Goal: Information Seeking & Learning: Learn about a topic

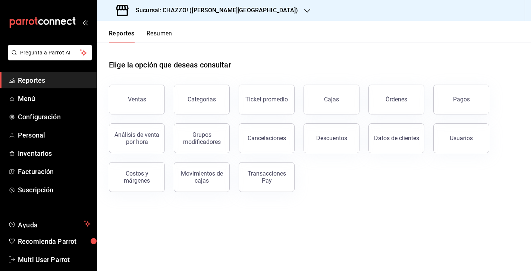
click at [158, 31] on button "Resumen" at bounding box center [160, 36] width 26 height 13
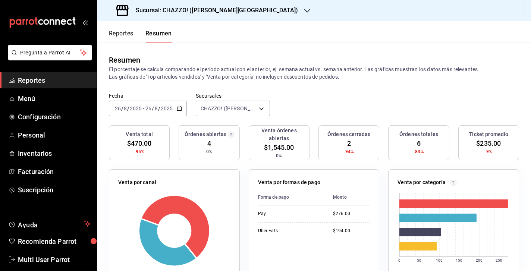
click at [200, 9] on h3 "Sucursal: CHAZZO! (VALLE DEL SOL)" at bounding box center [214, 10] width 169 height 9
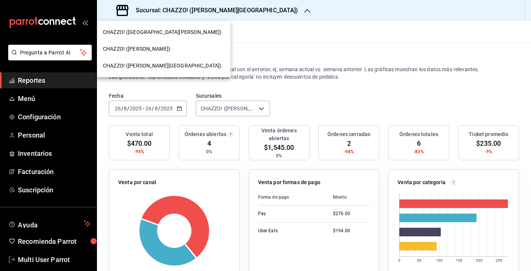
click at [164, 47] on span "CHAZZO! (VICENTE GUERRERO)" at bounding box center [137, 49] width 68 height 8
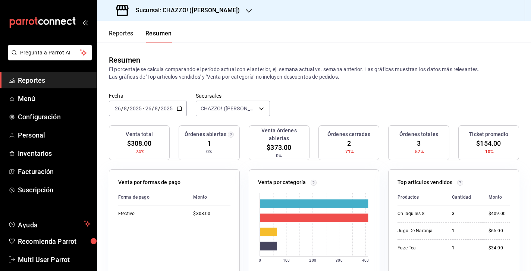
click at [149, 110] on input "26" at bounding box center [148, 109] width 7 height 6
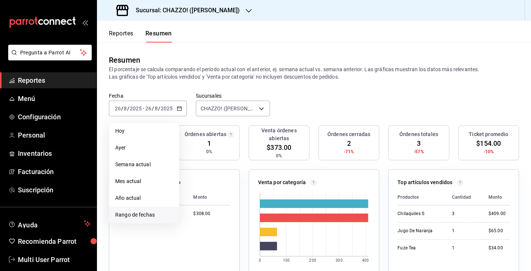
click at [134, 216] on span "Rango de fechas" at bounding box center [144, 215] width 58 height 8
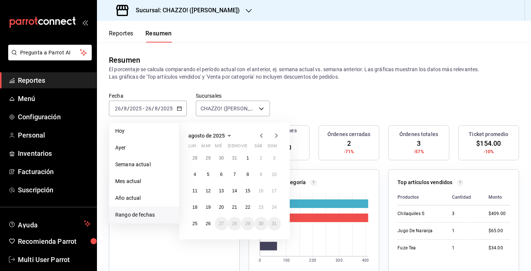
click at [229, 135] on icon "button" at bounding box center [230, 136] width 4 height 2
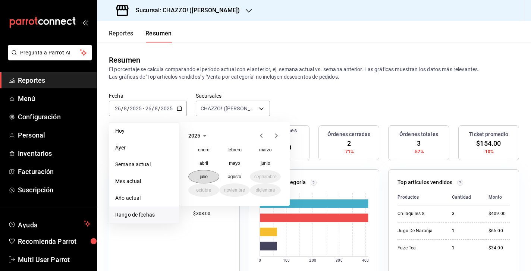
click at [208, 177] on abbr "julio" at bounding box center [204, 176] width 8 height 5
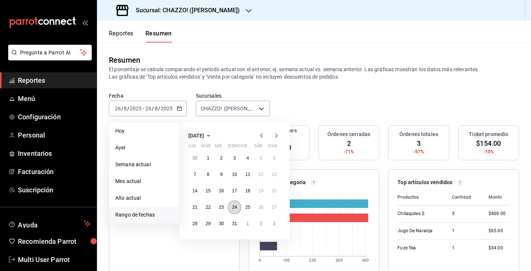
click at [233, 207] on abbr "24" at bounding box center [234, 207] width 5 height 5
click at [276, 137] on icon "button" at bounding box center [276, 136] width 3 height 4
click at [199, 224] on button "25" at bounding box center [194, 223] width 13 height 13
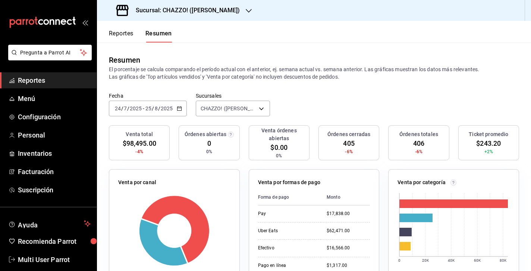
click at [125, 35] on button "Reportes" at bounding box center [121, 36] width 25 height 13
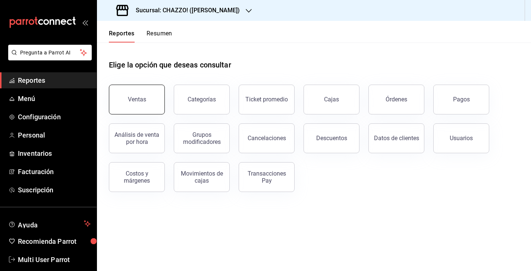
click at [134, 103] on div "Ventas" at bounding box center [137, 99] width 18 height 7
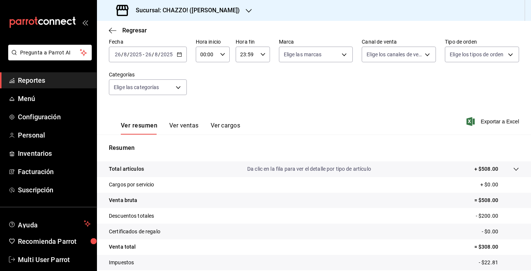
scroll to position [40, 0]
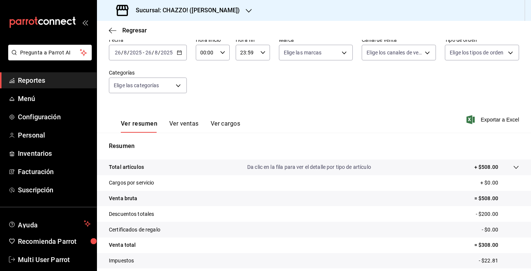
click at [188, 125] on button "Ver ventas" at bounding box center [183, 126] width 29 height 13
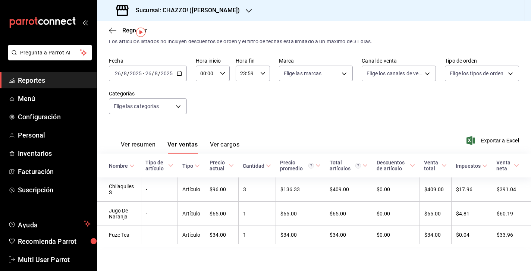
click at [161, 73] on input "2025" at bounding box center [166, 73] width 13 height 6
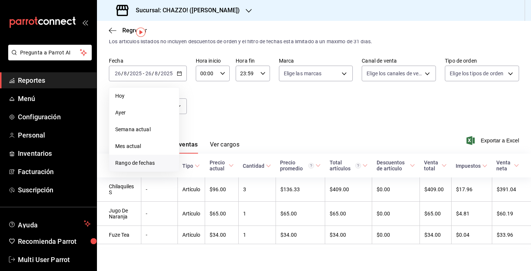
click at [134, 162] on span "Rango de fechas" at bounding box center [144, 163] width 58 height 8
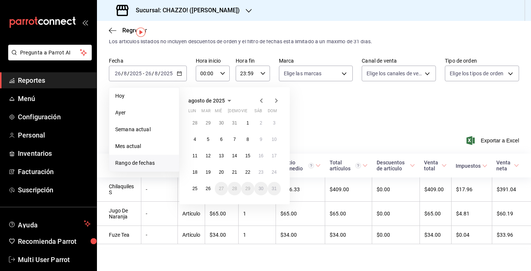
click at [261, 99] on icon "button" at bounding box center [261, 100] width 9 height 9
click at [233, 173] on abbr "24" at bounding box center [234, 172] width 5 height 5
click at [277, 101] on icon "button" at bounding box center [276, 100] width 3 height 4
click at [245, 173] on abbr "22" at bounding box center [247, 172] width 5 height 5
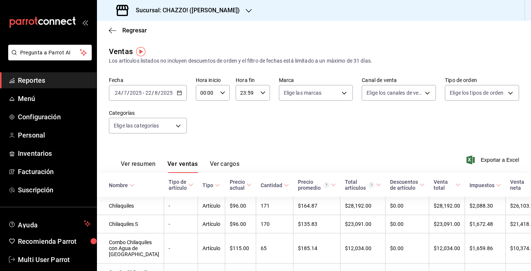
click at [198, 7] on h3 "Sucursal: CHAZZO! (VICENTE GUERRERO)" at bounding box center [185, 10] width 110 height 9
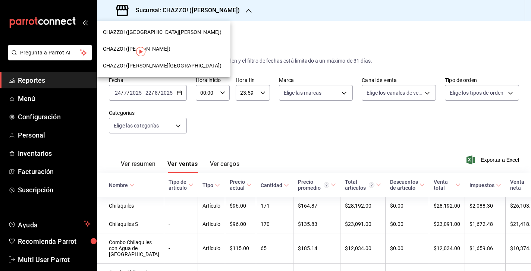
click at [155, 65] on span "CHAZZO! (VALLE DEL SOL)" at bounding box center [162, 66] width 119 height 8
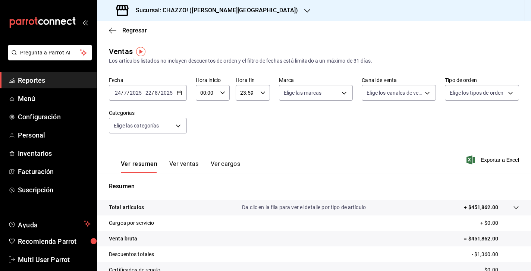
click at [187, 165] on button "Ver ventas" at bounding box center [183, 166] width 29 height 13
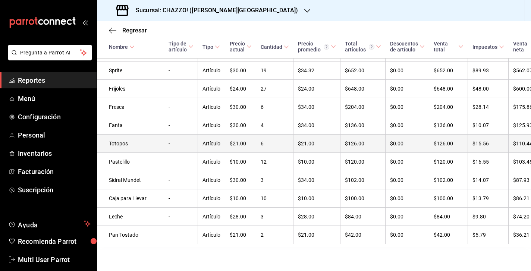
scroll to position [936, 0]
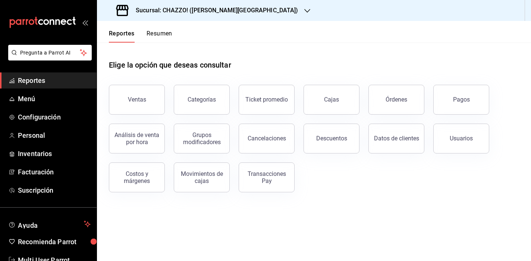
click at [159, 34] on button "Resumen" at bounding box center [160, 36] width 26 height 13
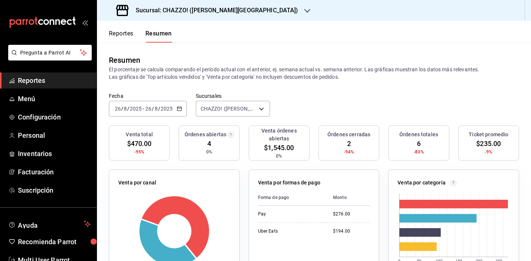
click at [120, 34] on button "Reportes" at bounding box center [121, 36] width 25 height 13
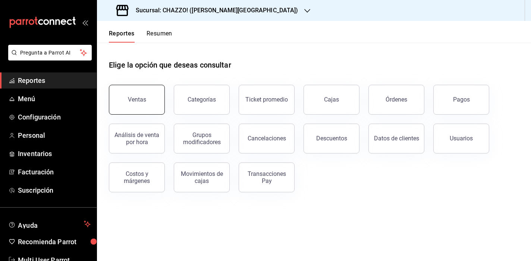
click at [141, 100] on div "Ventas" at bounding box center [137, 99] width 18 height 7
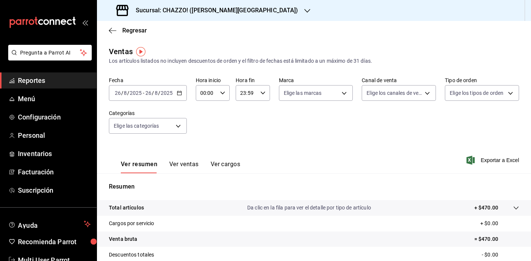
click at [160, 94] on input "2025" at bounding box center [166, 93] width 13 height 6
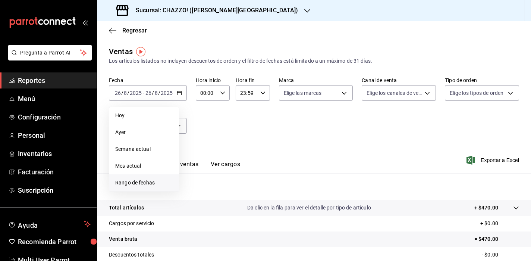
click at [135, 180] on span "Rango de fechas" at bounding box center [144, 183] width 58 height 8
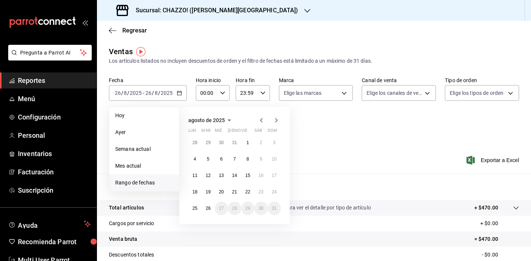
click at [261, 120] on icon "button" at bounding box center [261, 120] width 3 height 4
click at [298, 141] on div "julio de 2025 lun mar mié jue vie sáb dom 30 1 2 3 4 5 6 7 8 9 10 11 12 13 14 1…" at bounding box center [244, 162] width 131 height 123
click at [247, 192] on abbr "25" at bounding box center [247, 191] width 5 height 5
click at [276, 122] on icon "button" at bounding box center [276, 120] width 3 height 4
click at [248, 192] on abbr "22" at bounding box center [247, 191] width 5 height 5
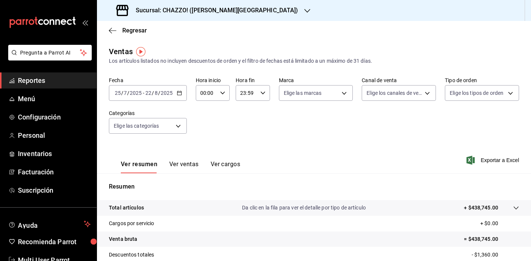
click at [171, 95] on input "2025" at bounding box center [166, 93] width 13 height 6
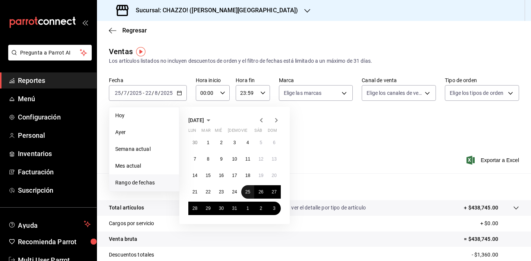
click at [247, 192] on abbr "25" at bounding box center [247, 191] width 5 height 5
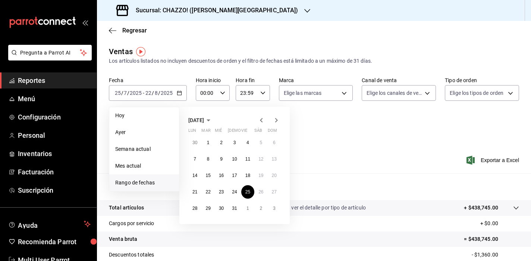
click at [276, 121] on icon "button" at bounding box center [276, 120] width 3 height 4
click at [272, 193] on abbr "24" at bounding box center [274, 191] width 5 height 5
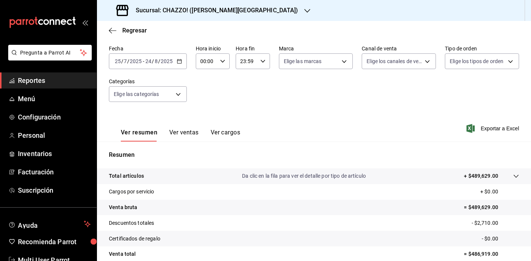
scroll to position [41, 0]
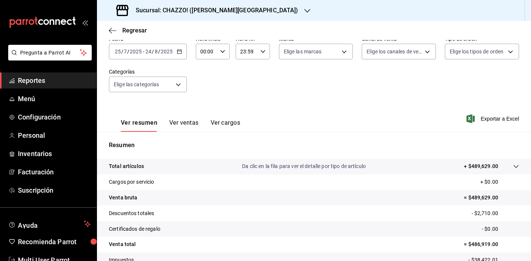
click at [184, 123] on button "Ver ventas" at bounding box center [183, 125] width 29 height 13
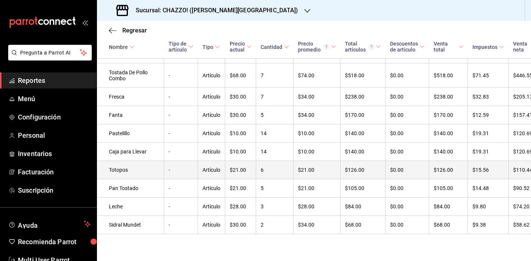
scroll to position [891, 0]
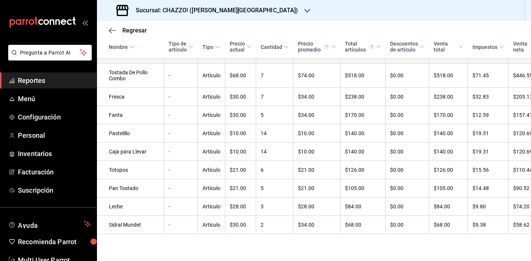
click at [116, 63] on td "Frijoles" at bounding box center [130, 54] width 67 height 18
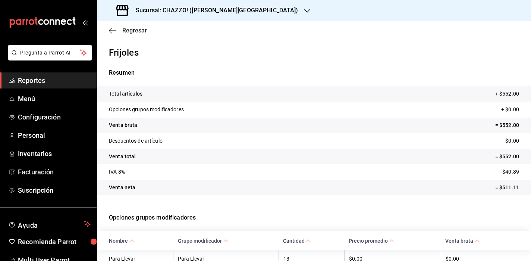
click at [112, 32] on icon "button" at bounding box center [112, 30] width 7 height 7
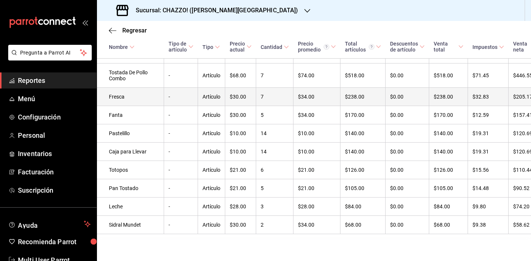
scroll to position [850, 0]
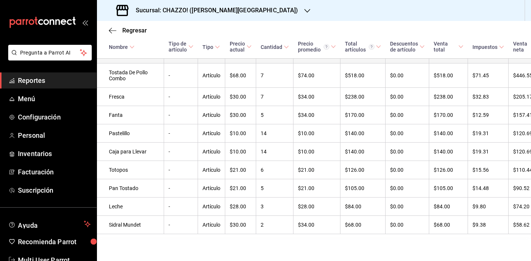
click at [117, 63] on td "Frijoles" at bounding box center [130, 54] width 67 height 18
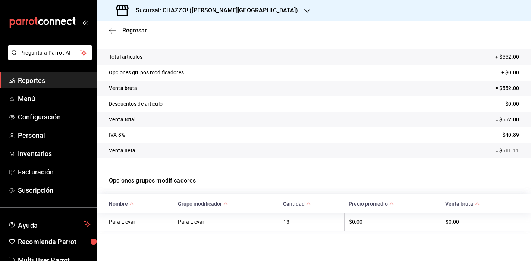
scroll to position [37, 0]
click at [233, 10] on h3 "Sucursal: CHAZZO! (VALLE DEL SOL)" at bounding box center [214, 10] width 169 height 9
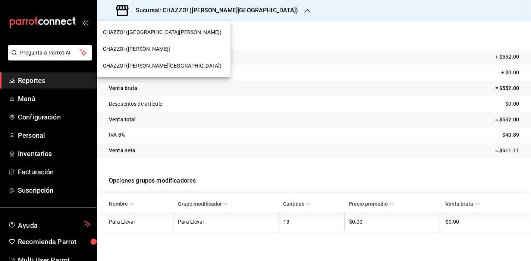
click at [160, 47] on span "CHAZZO! (VICENTE GUERRERO)" at bounding box center [137, 49] width 68 height 8
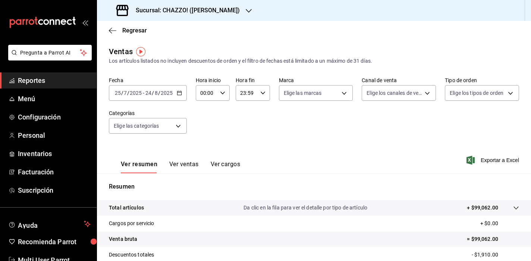
click at [184, 166] on button "Ver ventas" at bounding box center [183, 166] width 29 height 13
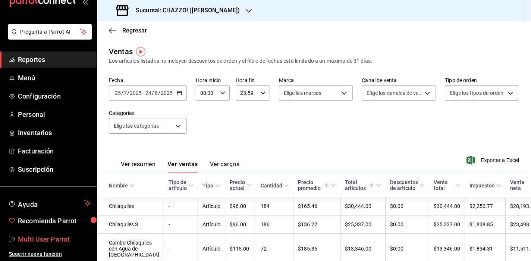
scroll to position [21, 0]
click at [41, 241] on span "Multi User Parrot" at bounding box center [54, 239] width 73 height 10
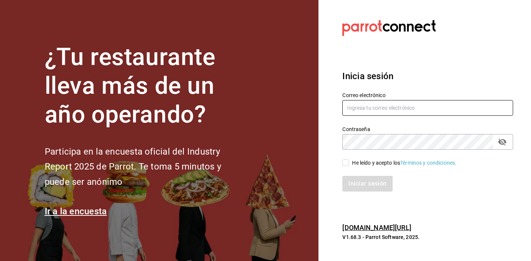
type input "multiuser@rocco.com"
click at [347, 163] on input "He leído y acepto los Términos y condiciones." at bounding box center [345, 162] width 7 height 7
checkbox input "true"
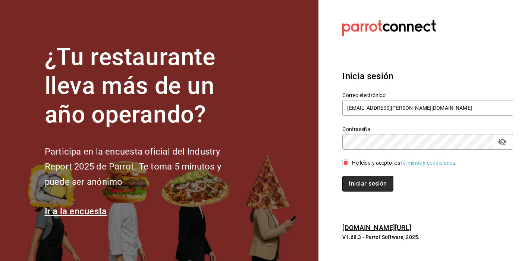
click at [359, 182] on button "Iniciar sesión" at bounding box center [367, 184] width 51 height 16
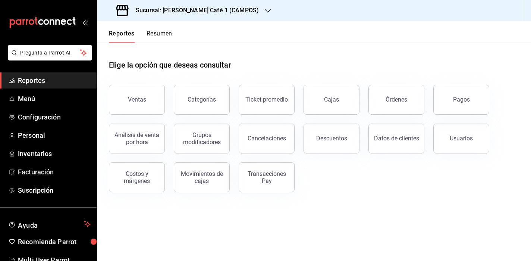
click at [161, 35] on button "Resumen" at bounding box center [160, 36] width 26 height 13
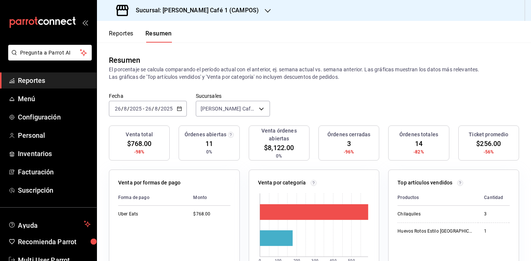
click at [138, 112] on div "[DATE] [DATE] - [DATE] [DATE]" at bounding box center [148, 109] width 78 height 16
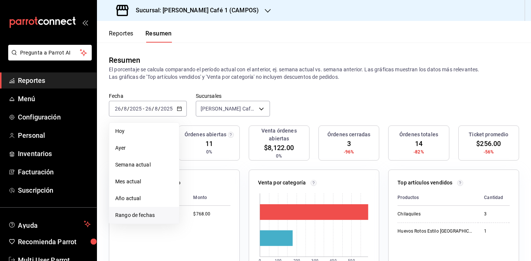
click at [137, 213] on span "Rango de fechas" at bounding box center [144, 215] width 58 height 8
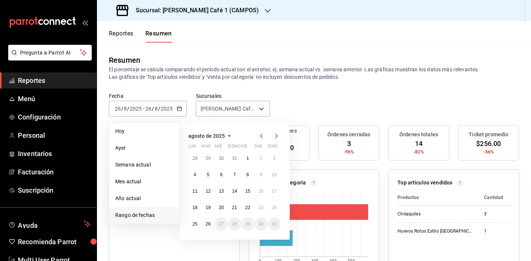
click at [228, 137] on icon "button" at bounding box center [229, 135] width 9 height 9
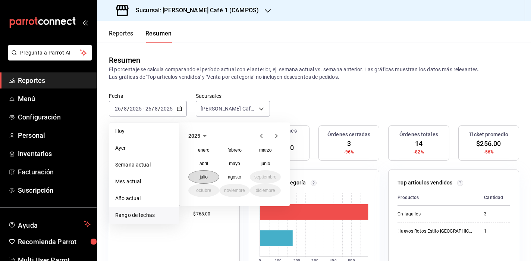
click at [206, 181] on button "julio" at bounding box center [203, 176] width 31 height 13
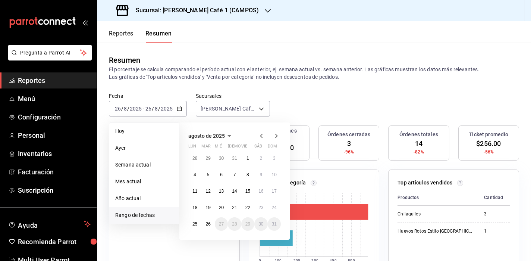
click at [233, 208] on abbr "21" at bounding box center [234, 207] width 5 height 5
click at [260, 134] on icon "button" at bounding box center [261, 135] width 9 height 9
click at [235, 207] on abbr "24" at bounding box center [234, 207] width 5 height 5
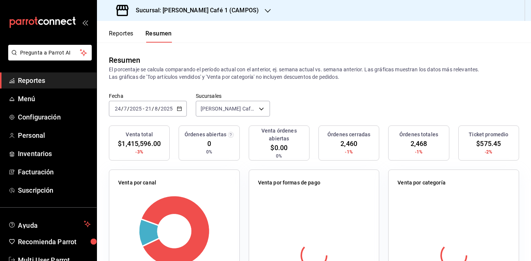
click at [151, 110] on input "21" at bounding box center [148, 109] width 7 height 6
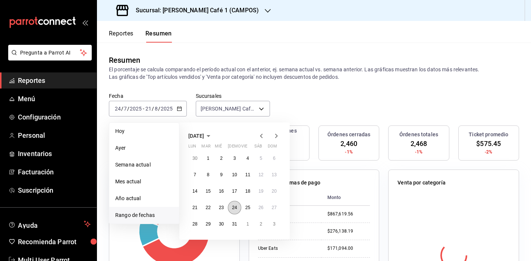
click at [233, 207] on abbr "24" at bounding box center [234, 207] width 5 height 5
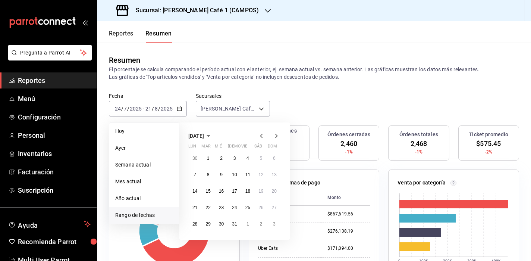
click at [276, 137] on icon "button" at bounding box center [276, 136] width 3 height 4
click at [273, 208] on abbr "24" at bounding box center [274, 207] width 5 height 5
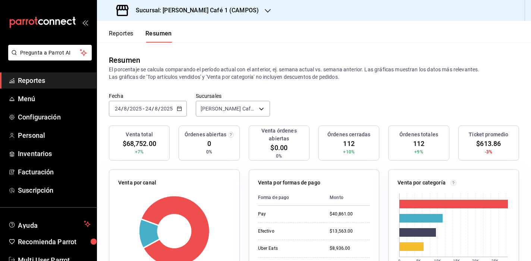
click at [153, 109] on span "/" at bounding box center [153, 109] width 2 height 6
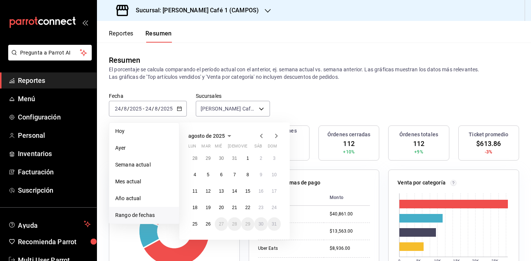
click at [258, 137] on icon "button" at bounding box center [261, 135] width 9 height 9
click at [238, 208] on button "24" at bounding box center [234, 207] width 13 height 13
click at [277, 138] on icon "button" at bounding box center [276, 135] width 9 height 9
click at [277, 210] on abbr "24" at bounding box center [274, 207] width 5 height 5
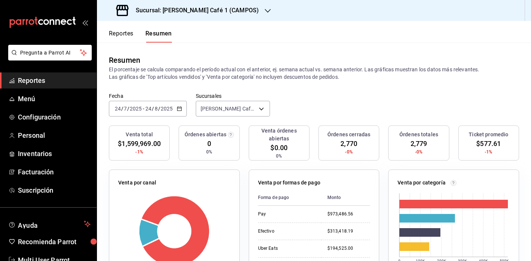
click at [125, 34] on button "Reportes" at bounding box center [121, 36] width 25 height 13
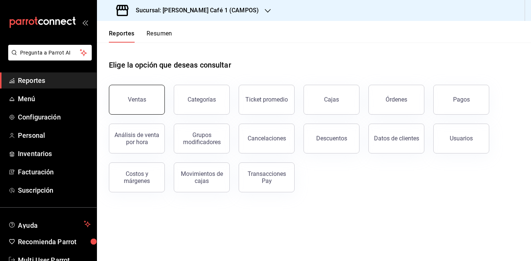
click at [139, 97] on div "Ventas" at bounding box center [137, 99] width 18 height 7
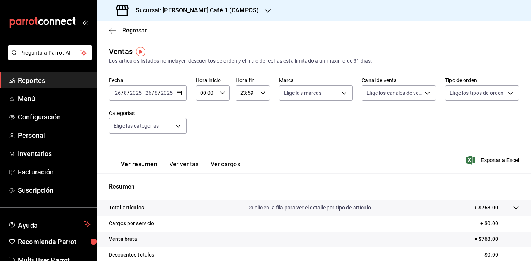
click at [177, 94] on icon "button" at bounding box center [179, 92] width 5 height 5
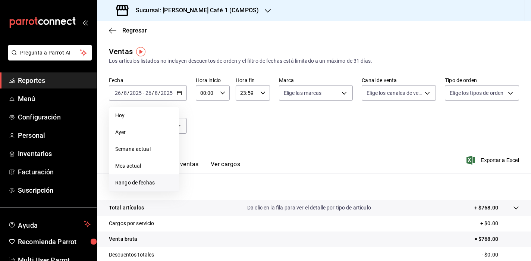
click at [143, 179] on span "Rango de fechas" at bounding box center [144, 183] width 58 height 8
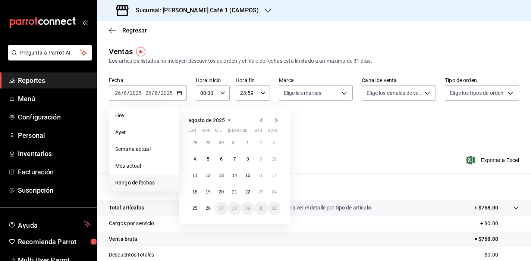
click at [262, 118] on icon "button" at bounding box center [261, 120] width 3 height 4
click at [235, 192] on abbr "24" at bounding box center [234, 191] width 5 height 5
click at [275, 120] on icon "button" at bounding box center [276, 120] width 9 height 9
click at [251, 191] on button "22" at bounding box center [247, 191] width 13 height 13
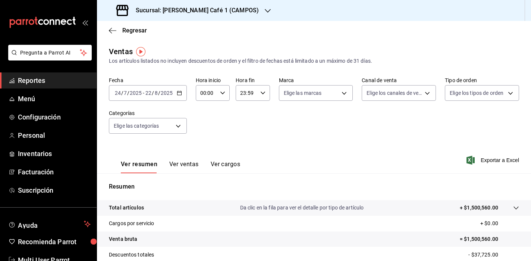
click at [184, 163] on button "Ver ventas" at bounding box center [183, 166] width 29 height 13
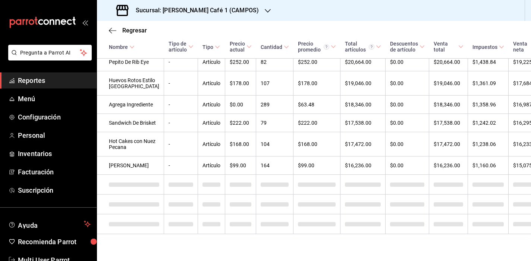
scroll to position [451, 0]
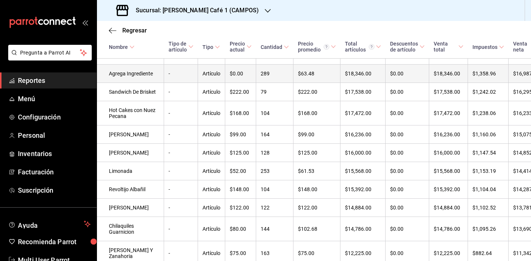
click at [125, 83] on td "Agrega Ingrediente" at bounding box center [130, 74] width 67 height 18
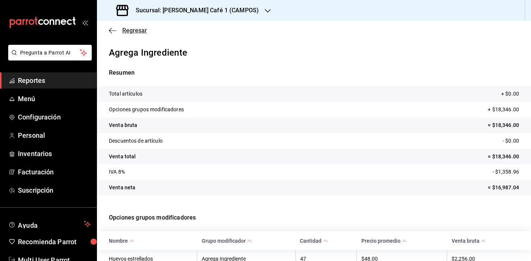
click at [110, 29] on icon "button" at bounding box center [112, 30] width 7 height 7
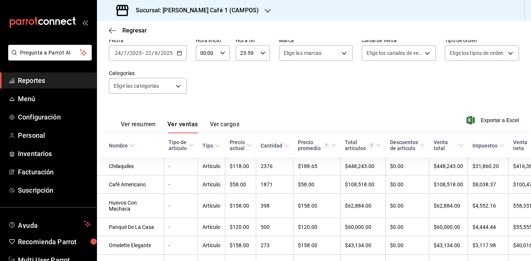
click at [131, 145] on icon at bounding box center [131, 145] width 5 height 5
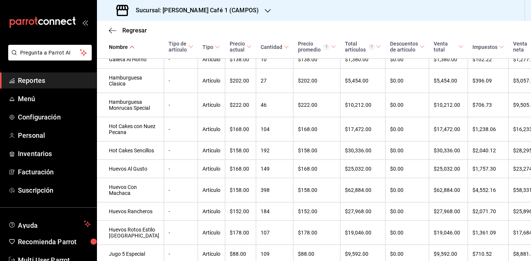
scroll to position [1081, 0]
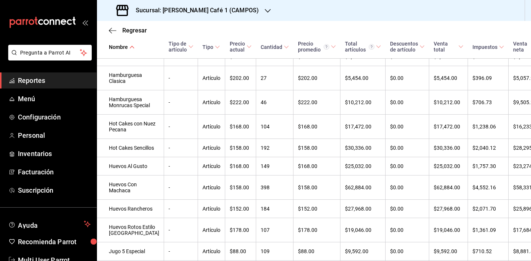
click at [115, 48] on td "Frijoles" at bounding box center [130, 38] width 67 height 18
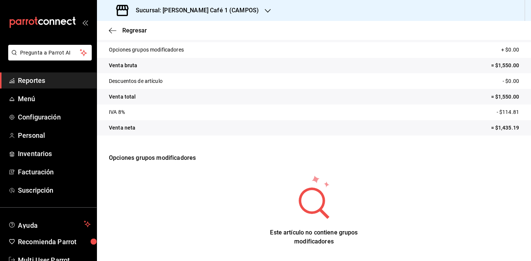
scroll to position [60, 0]
click at [112, 31] on icon "button" at bounding box center [112, 30] width 7 height 7
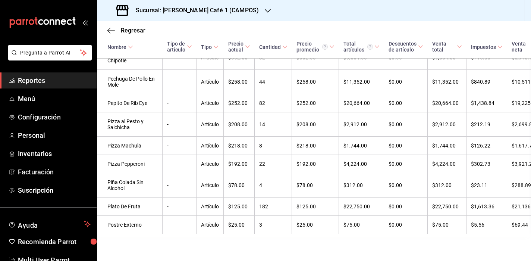
scroll to position [2001, 1]
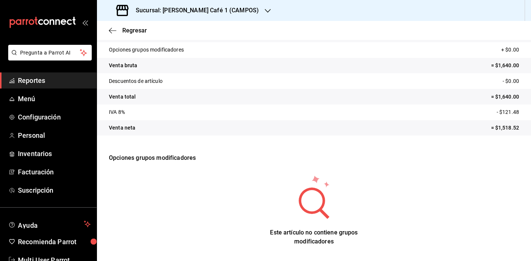
scroll to position [60, 0]
click at [114, 30] on icon "button" at bounding box center [112, 30] width 7 height 7
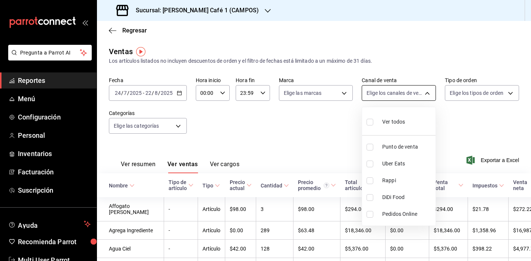
click at [430, 94] on body "Pregunta a Parrot AI Reportes Menú Configuración Personal Inventarios Facturaci…" at bounding box center [265, 130] width 531 height 261
click at [370, 164] on input "checkbox" at bounding box center [370, 163] width 7 height 7
checkbox input "true"
type input "UBER_EATS"
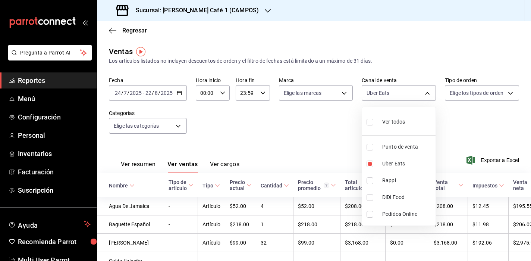
click at [320, 140] on div at bounding box center [265, 130] width 531 height 261
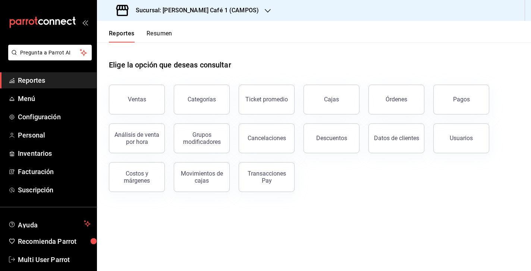
click at [165, 34] on button "Resumen" at bounding box center [160, 36] width 26 height 13
